Goal: Task Accomplishment & Management: Manage account settings

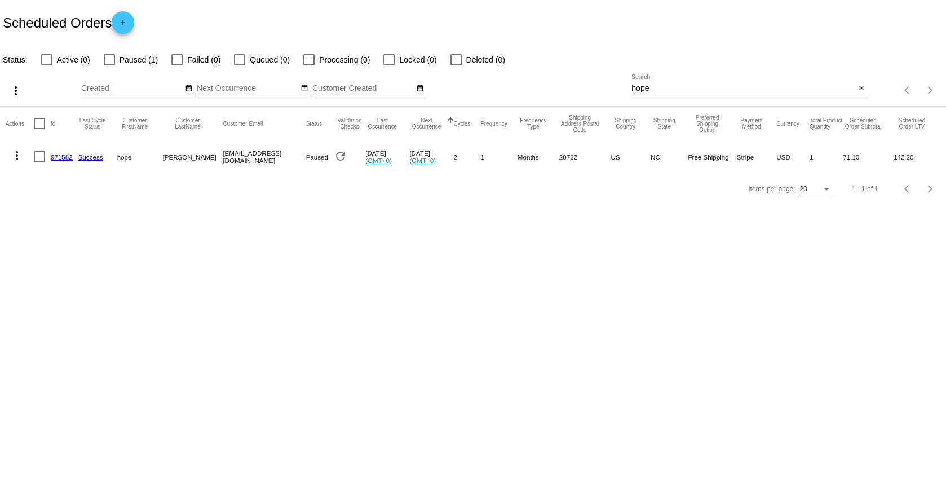
click at [783, 85] on input "hope" at bounding box center [743, 88] width 224 height 9
click at [782, 85] on input "hope" at bounding box center [743, 88] width 224 height 9
paste input "richardgreen1492@gmail.com"
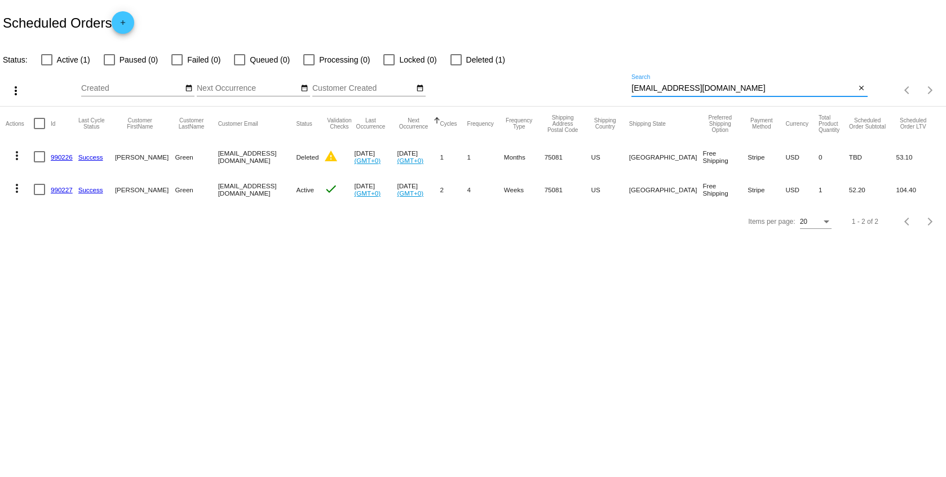
type input "richardgreen1492@gmail.com"
click at [39, 193] on div at bounding box center [39, 189] width 11 height 11
click at [39, 195] on input "checkbox" at bounding box center [39, 195] width 1 height 1
checkbox input "true"
click at [16, 186] on mat-icon "more_vert" at bounding box center [17, 189] width 14 height 14
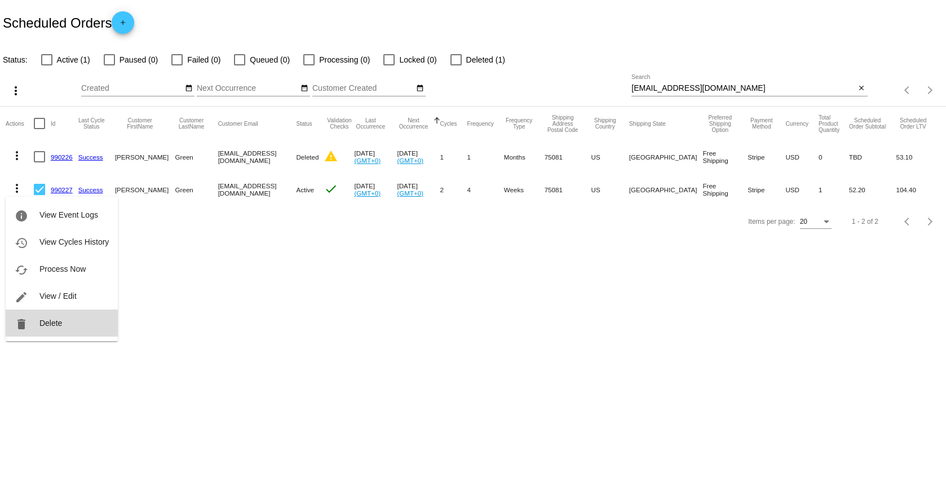
click at [50, 322] on span "Delete" at bounding box center [50, 323] width 23 height 9
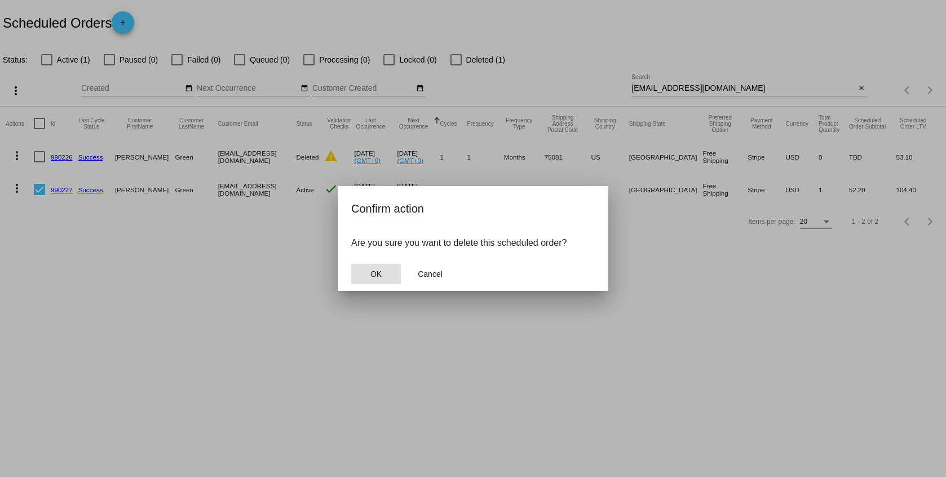
click at [392, 277] on button "OK" at bounding box center [376, 274] width 50 height 20
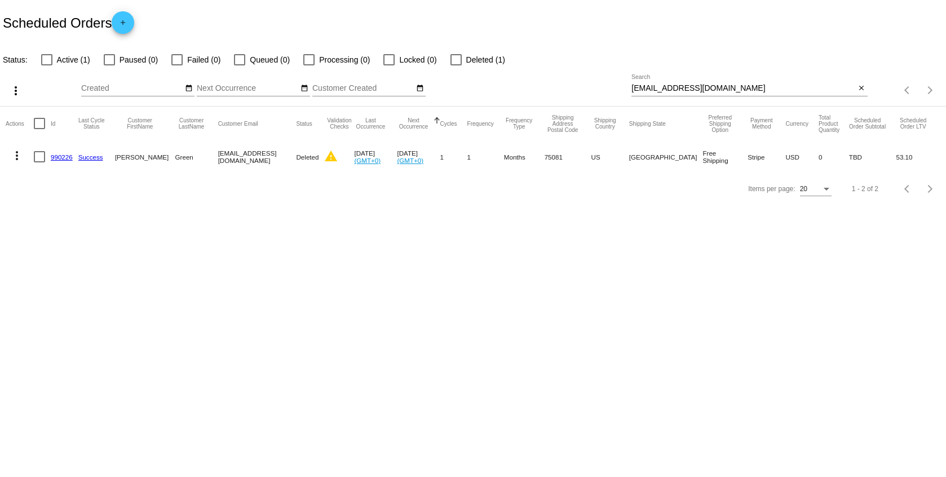
click at [37, 156] on div at bounding box center [39, 156] width 11 height 11
click at [39, 162] on input "checkbox" at bounding box center [39, 162] width 1 height 1
checkbox input "true"
click at [10, 158] on mat-icon "more_vert" at bounding box center [17, 156] width 14 height 14
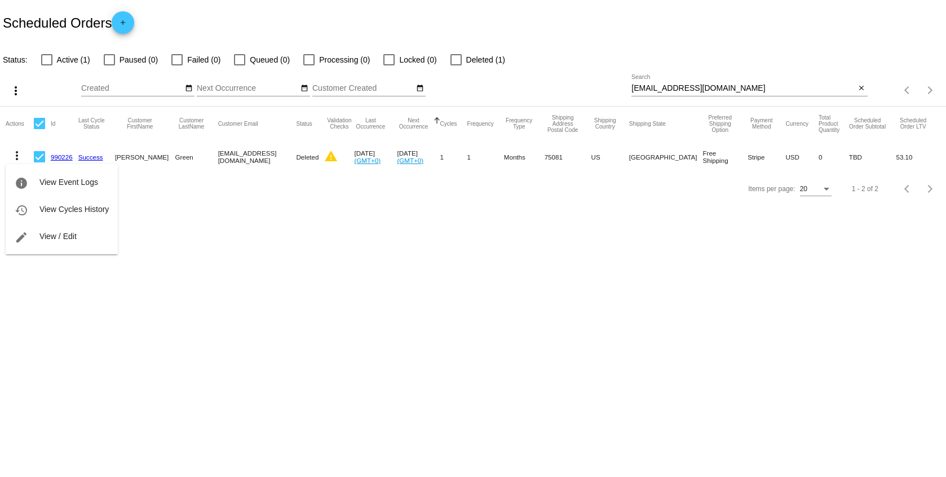
click at [372, 211] on div at bounding box center [473, 238] width 946 height 477
click at [437, 55] on mat-checkbox "Deleted (1)" at bounding box center [471, 60] width 68 height 14
click at [444, 60] on mat-checkbox "Deleted (1)" at bounding box center [471, 60] width 68 height 14
click at [452, 59] on div at bounding box center [455, 59] width 11 height 11
click at [456, 65] on input "Deleted (1)" at bounding box center [456, 65] width 1 height 1
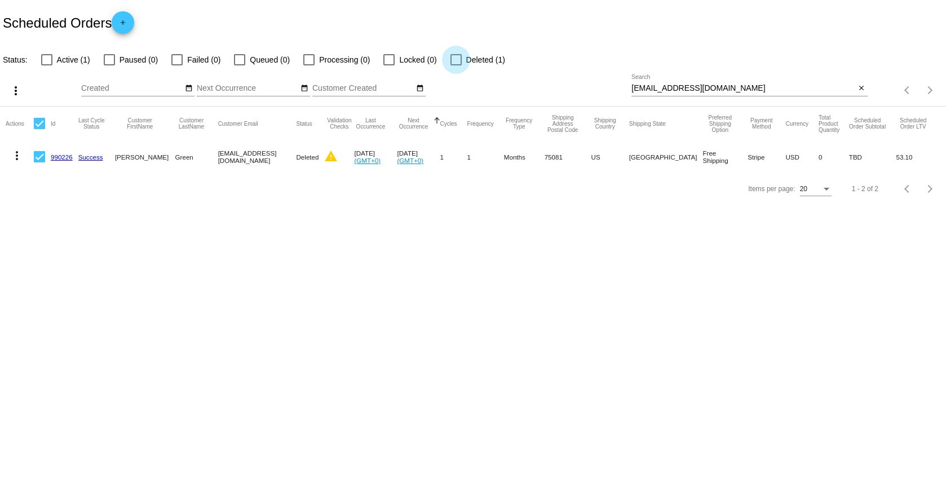
checkbox input "true"
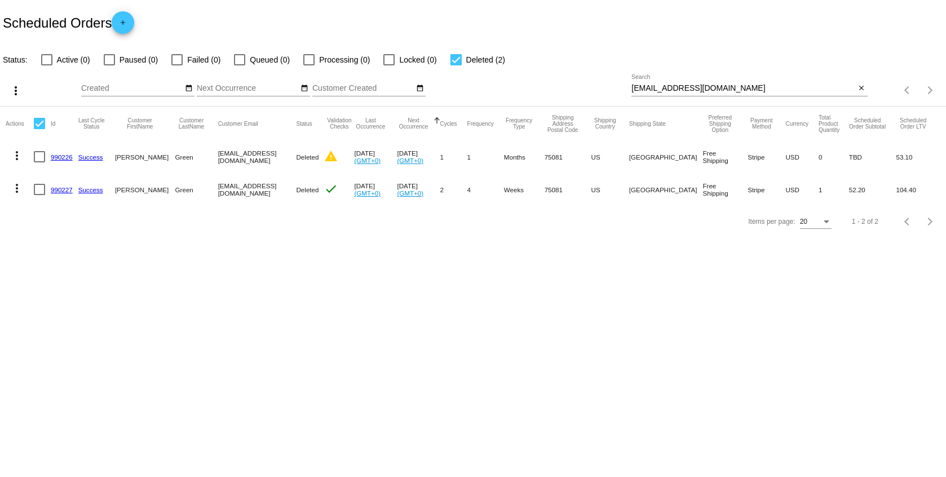
drag, startPoint x: 204, startPoint y: 157, endPoint x: 291, endPoint y: 157, distance: 86.8
click at [291, 157] on mat-row "more_vert 990226 Success Richard Green richardgreen1492@gmail.com Deleted warni…" at bounding box center [473, 156] width 935 height 33
copy mat-row "richardgreen1492@gmail.com"
